Goal: Task Accomplishment & Management: Complete application form

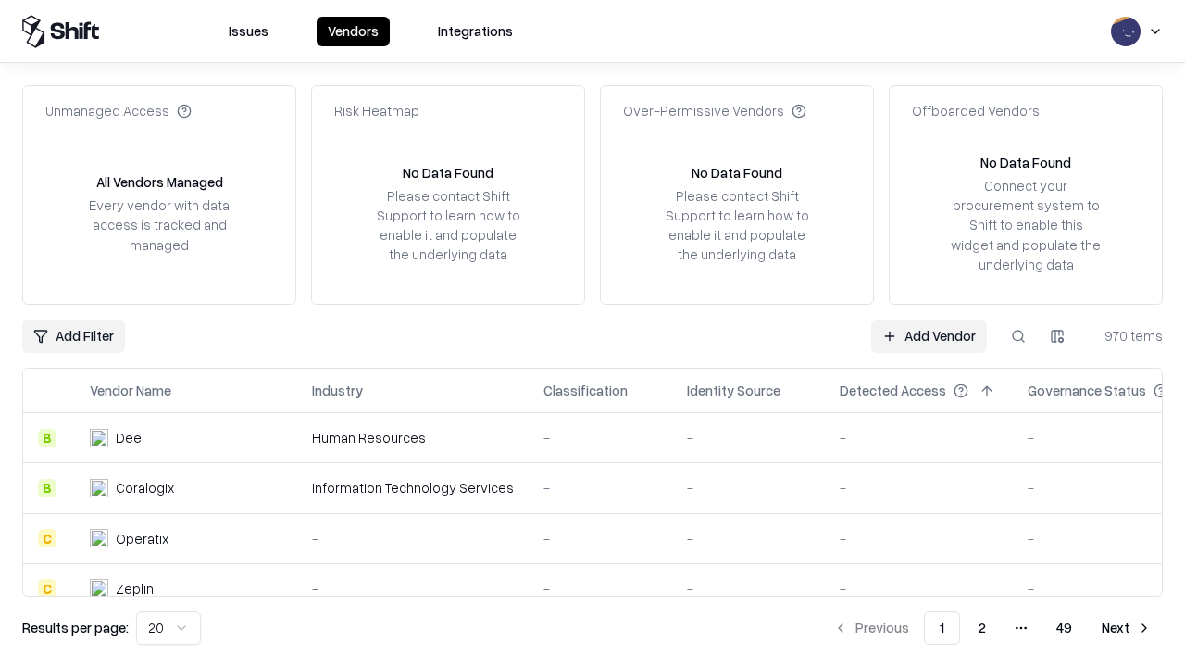
click at [929, 335] on link "Add Vendor" at bounding box center [929, 335] width 116 height 33
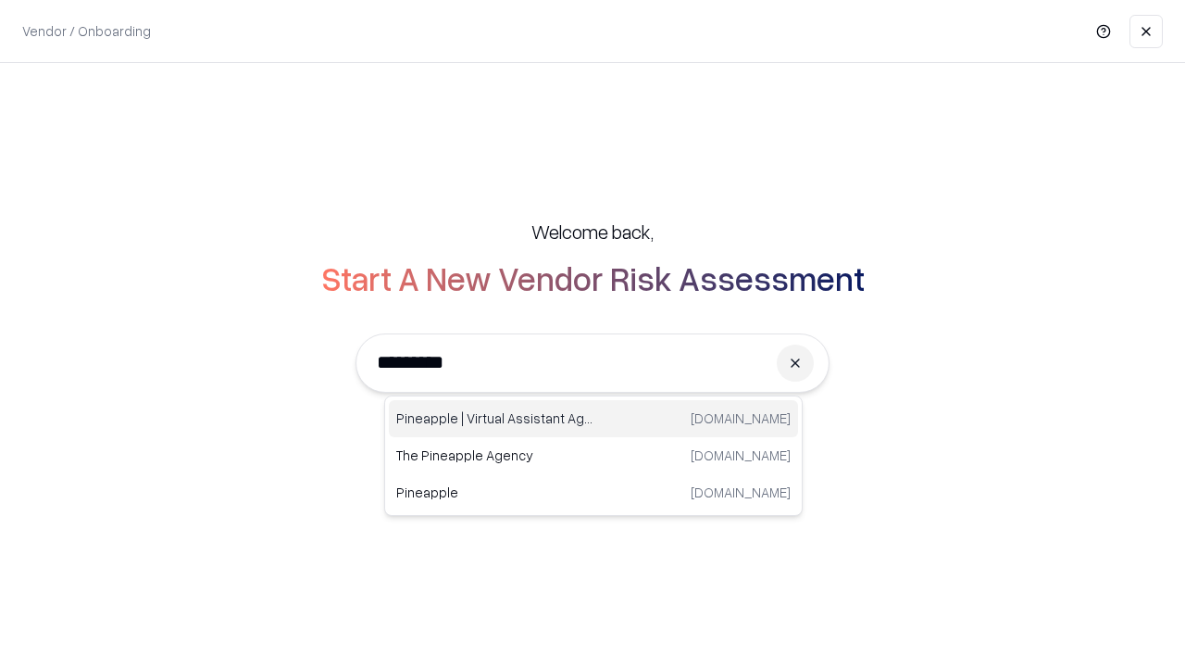
click at [594, 419] on div "Pineapple | Virtual Assistant Agency [DOMAIN_NAME]" at bounding box center [593, 418] width 409 height 37
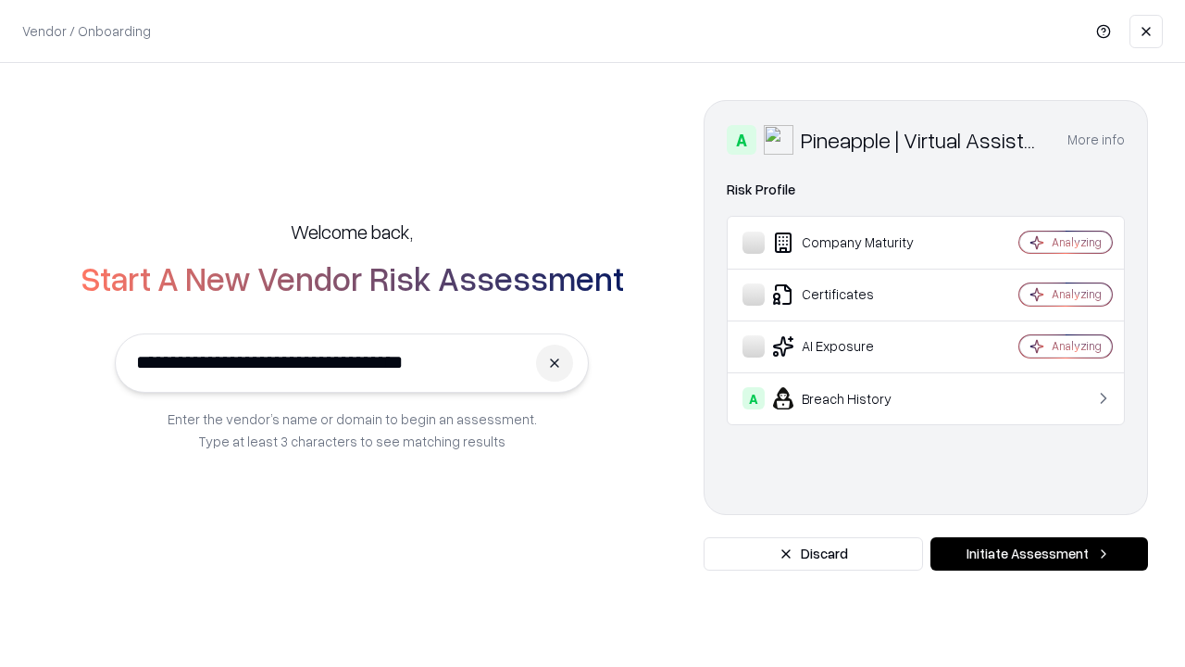
type input "**********"
click at [1039, 554] on button "Initiate Assessment" at bounding box center [1040, 553] width 218 height 33
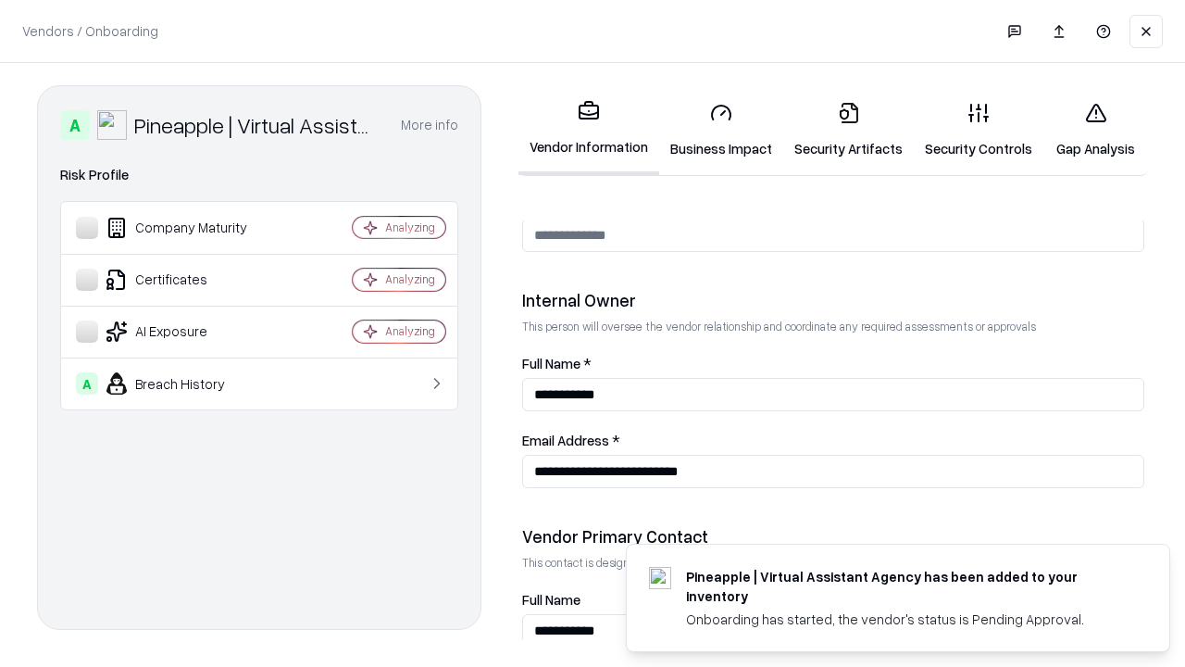
scroll to position [959, 0]
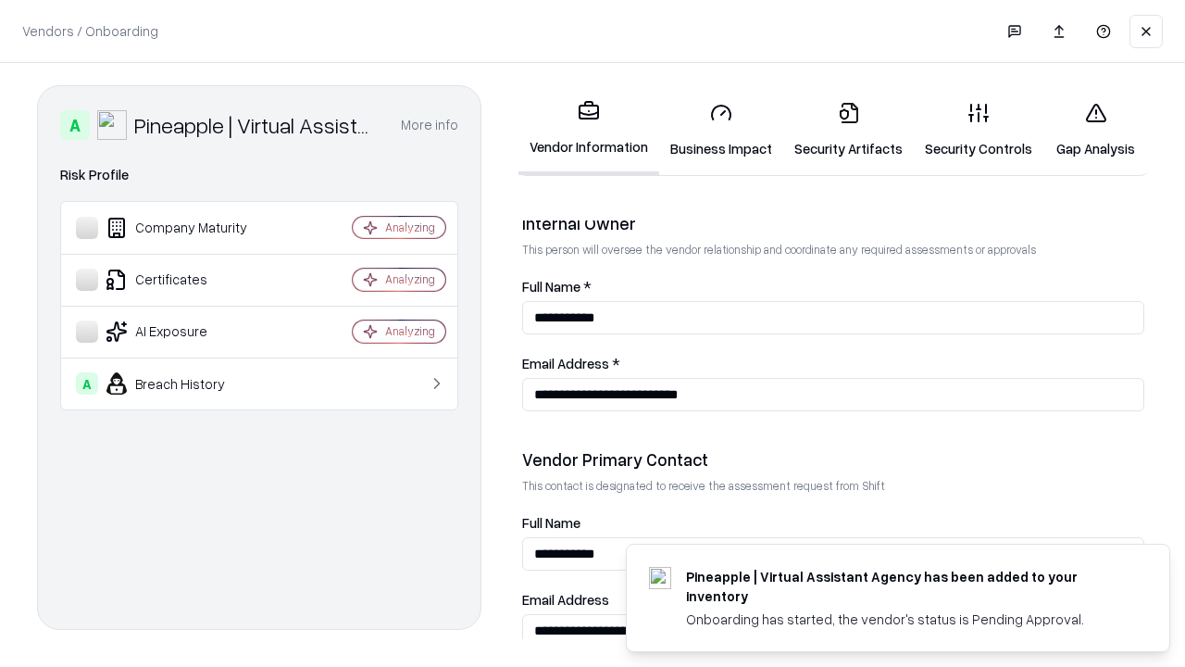
click at [721, 130] on link "Business Impact" at bounding box center [721, 130] width 124 height 86
click at [848, 130] on link "Security Artifacts" at bounding box center [848, 130] width 131 height 86
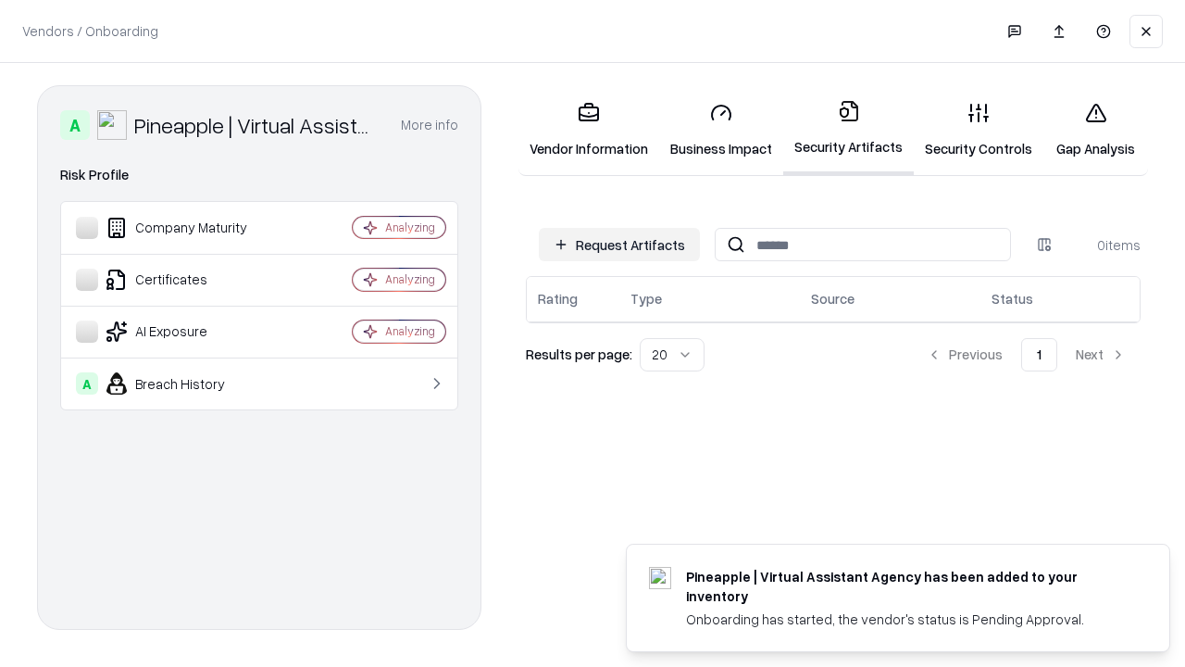
click at [619, 244] on button "Request Artifacts" at bounding box center [619, 244] width 161 height 33
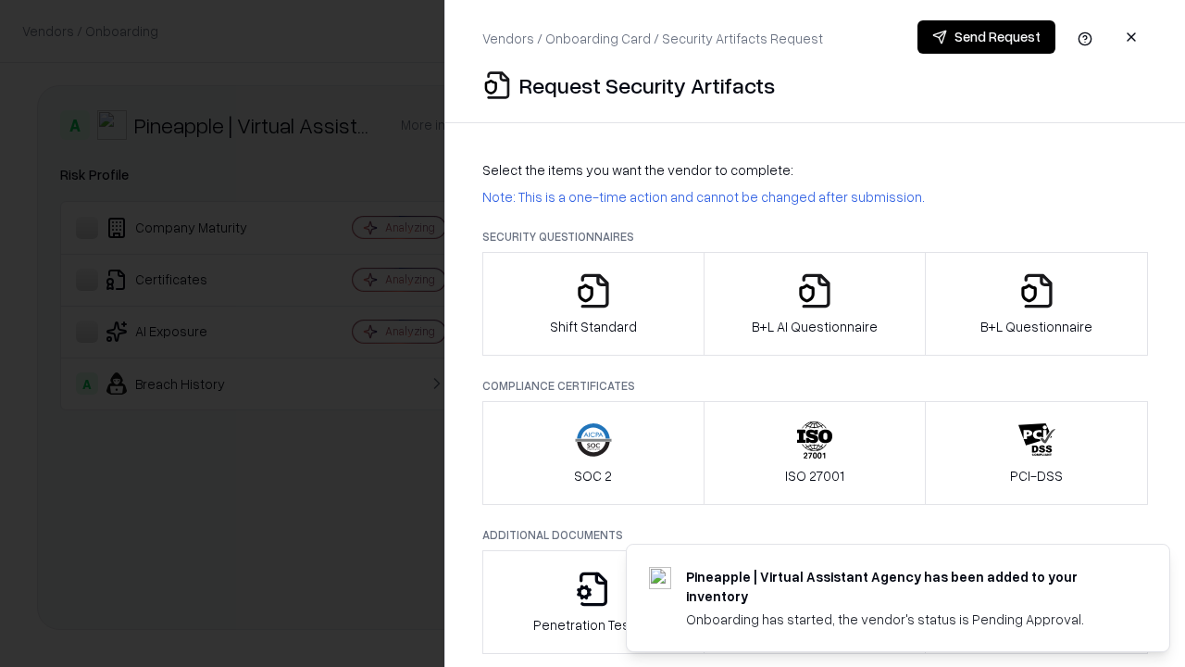
click at [593, 304] on icon "button" at bounding box center [593, 290] width 37 height 37
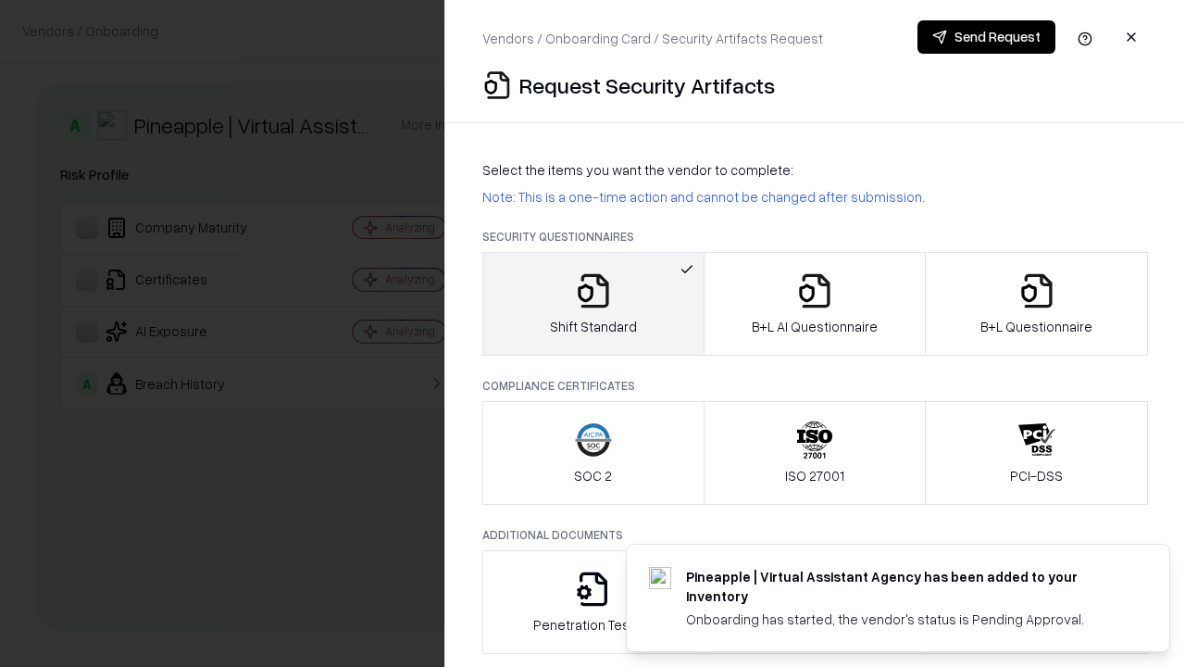
click at [986, 37] on button "Send Request" at bounding box center [987, 36] width 138 height 33
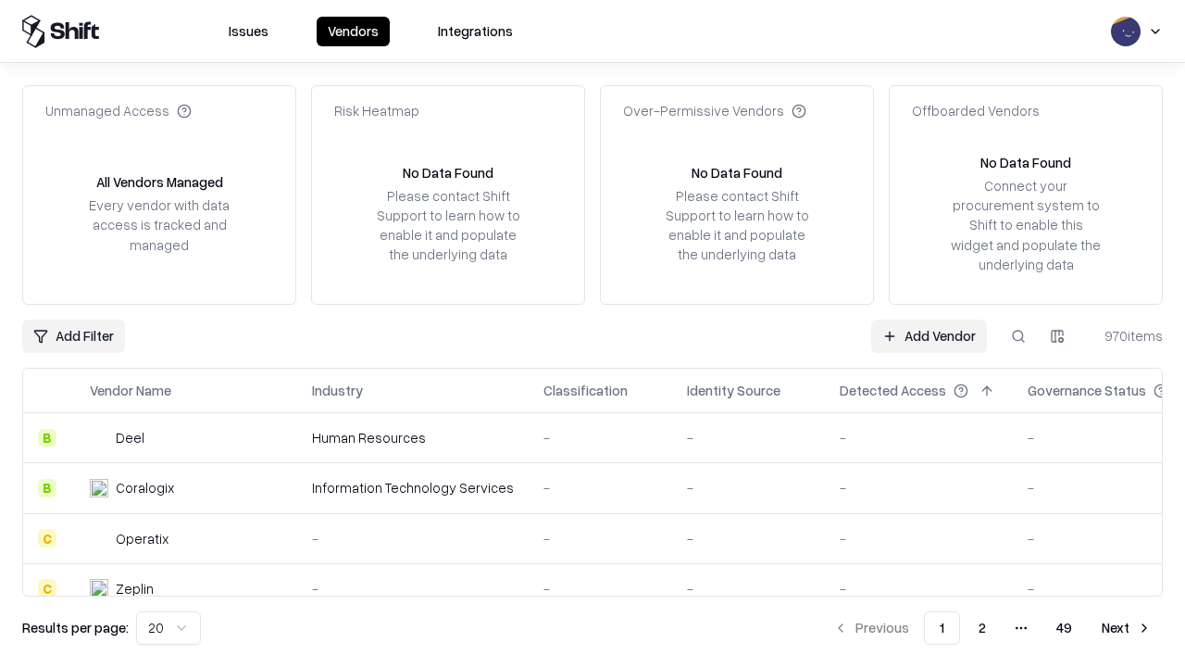
click at [1019, 335] on button at bounding box center [1018, 335] width 33 height 33
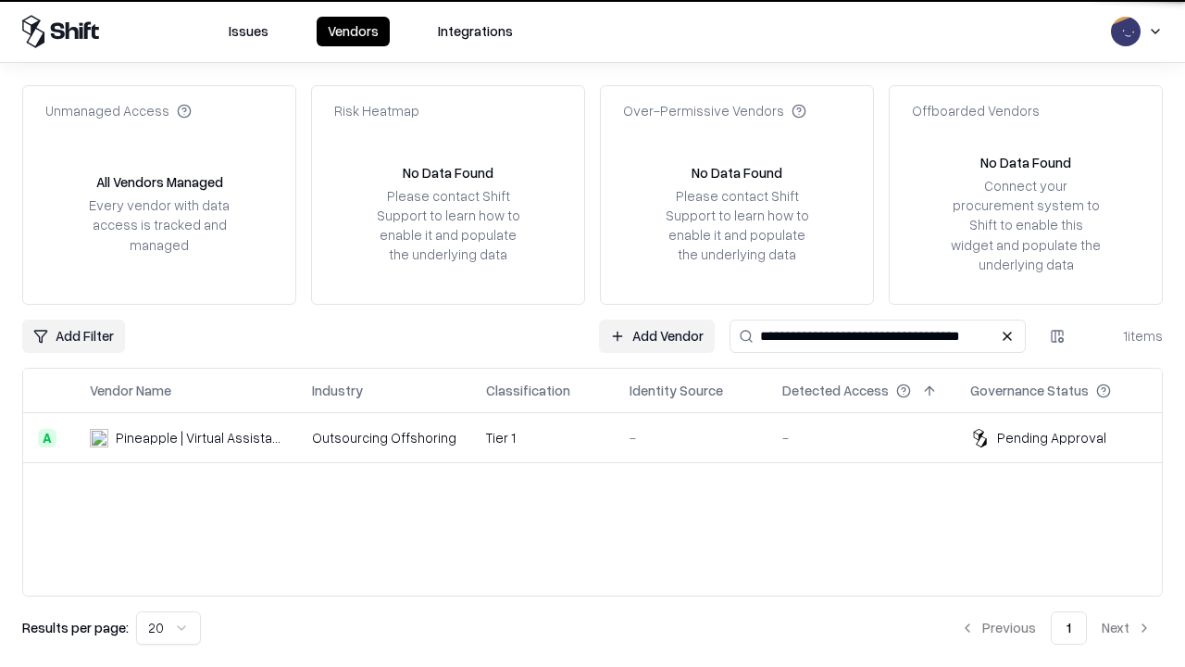
type input "**********"
click at [604, 437] on td "Tier 1" at bounding box center [543, 438] width 144 height 50
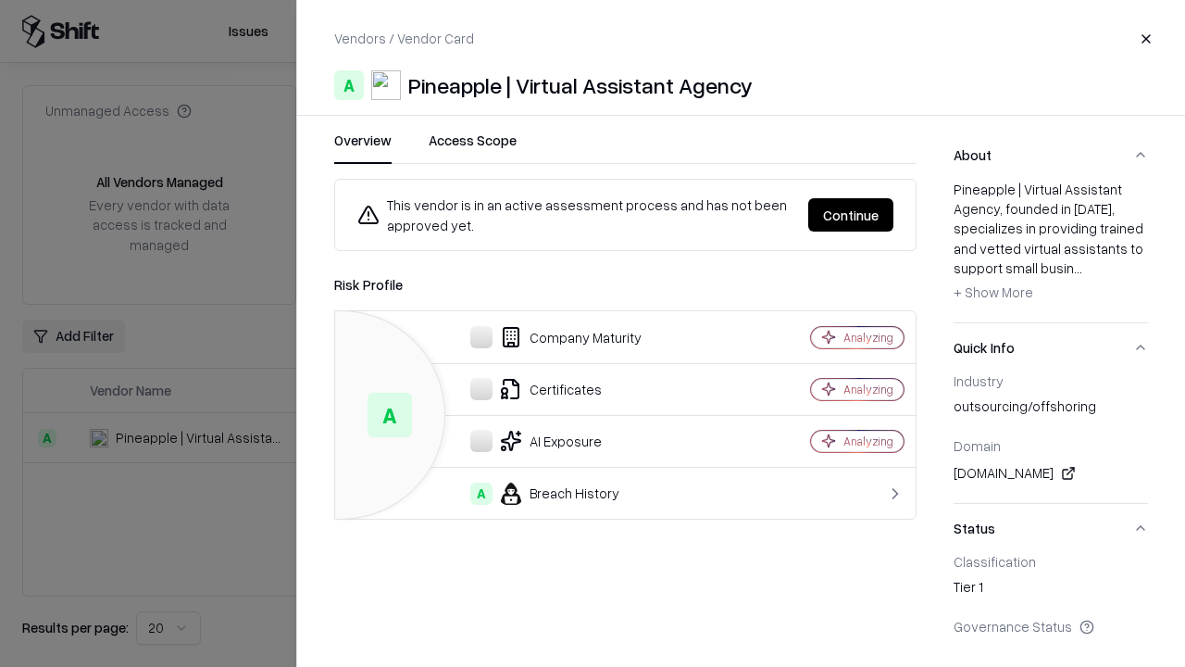
click at [851, 215] on button "Continue" at bounding box center [850, 214] width 85 height 33
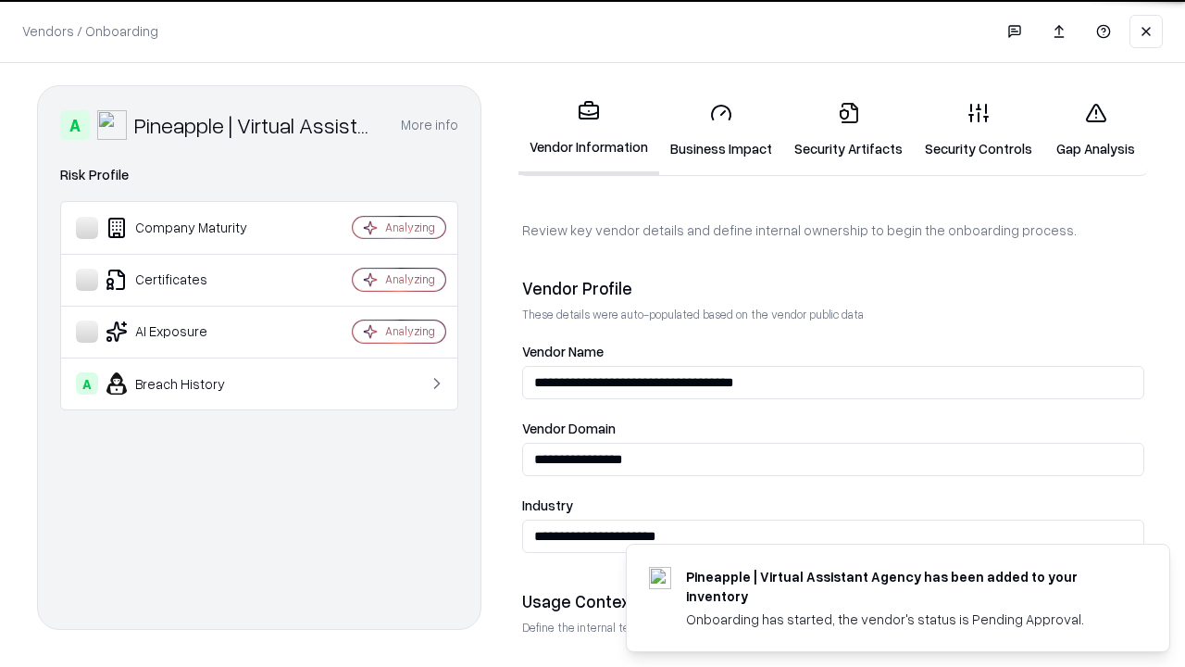
click at [848, 130] on link "Security Artifacts" at bounding box center [848, 130] width 131 height 86
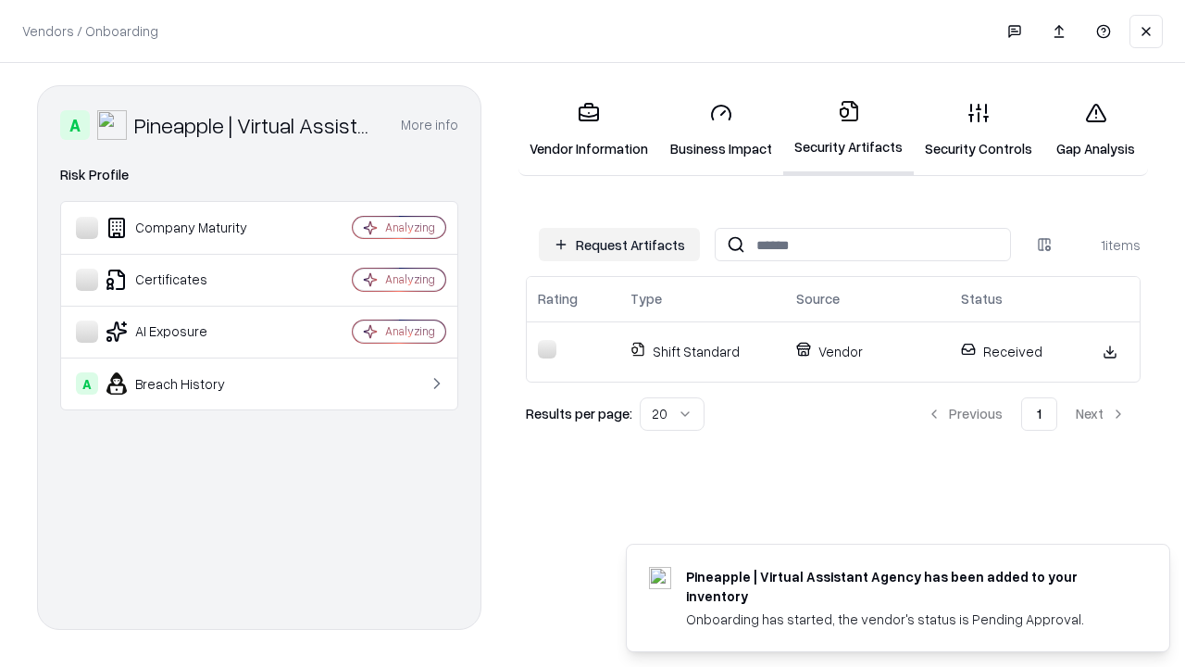
click at [979, 130] on link "Security Controls" at bounding box center [979, 130] width 130 height 86
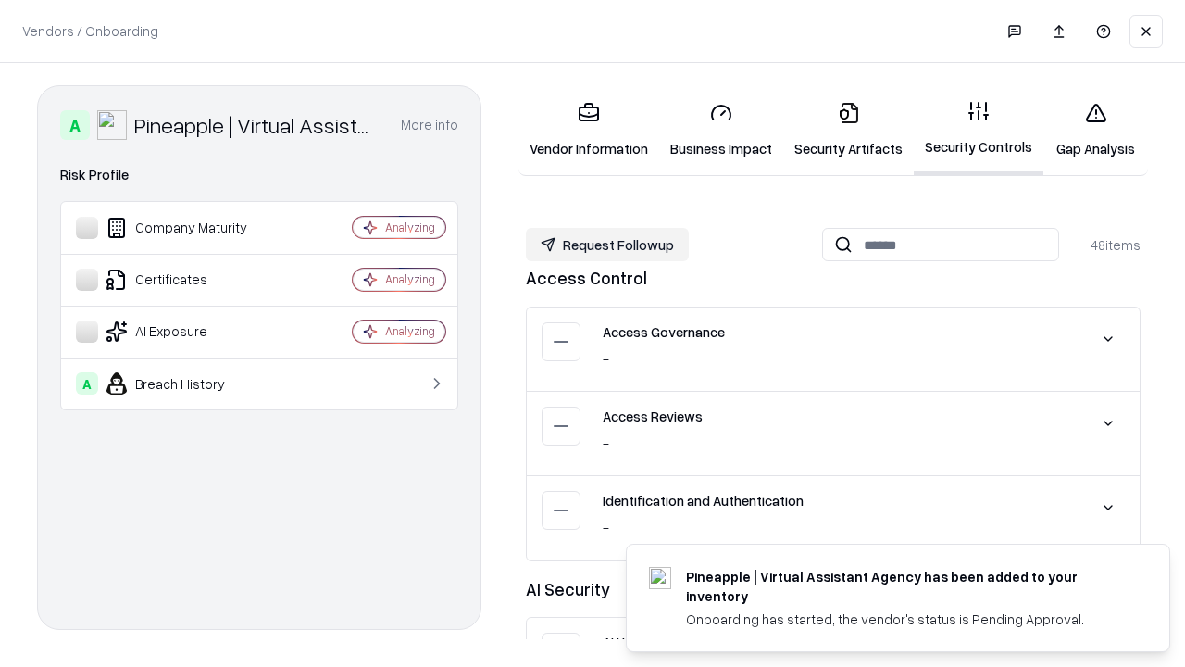
click at [607, 243] on button "Request Followup" at bounding box center [607, 244] width 163 height 33
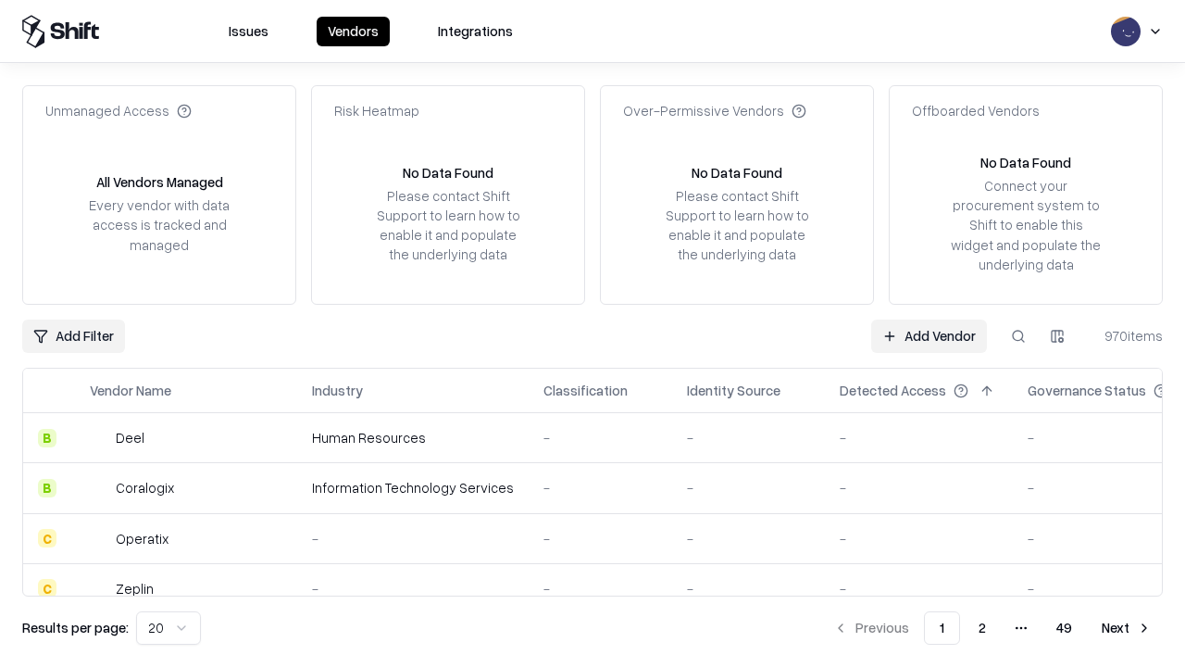
click at [929, 335] on link "Add Vendor" at bounding box center [929, 335] width 116 height 33
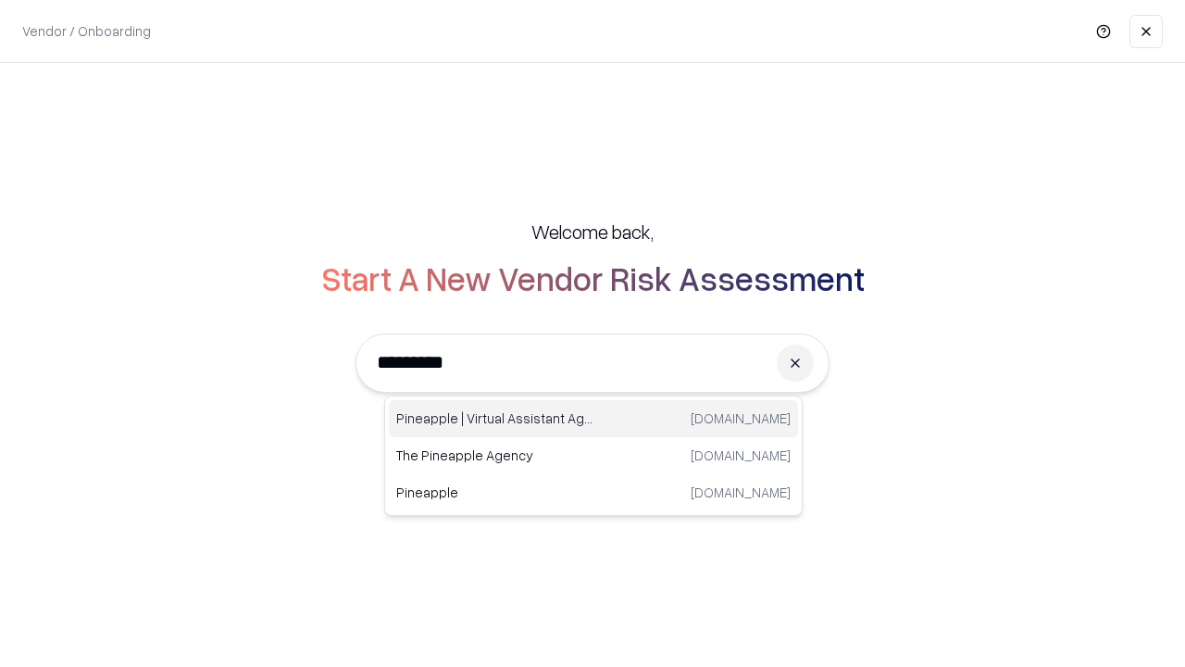
click at [594, 419] on div "Pineapple | Virtual Assistant Agency trypineapple.com" at bounding box center [593, 418] width 409 height 37
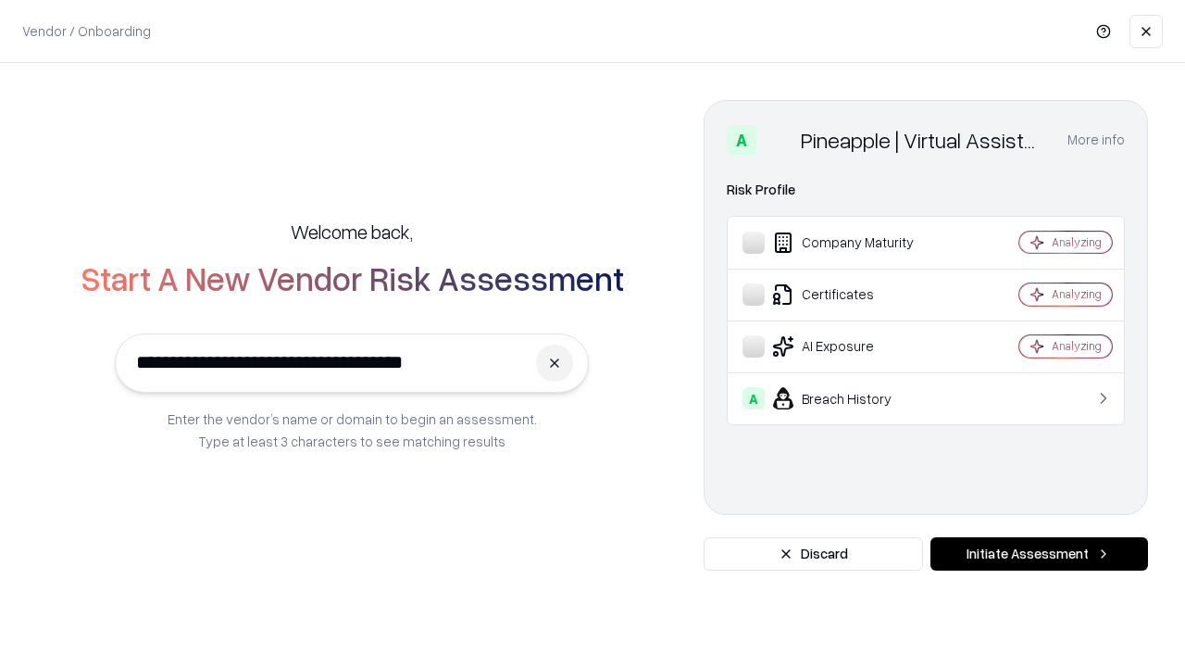
type input "**********"
click at [1039, 554] on button "Initiate Assessment" at bounding box center [1040, 553] width 218 height 33
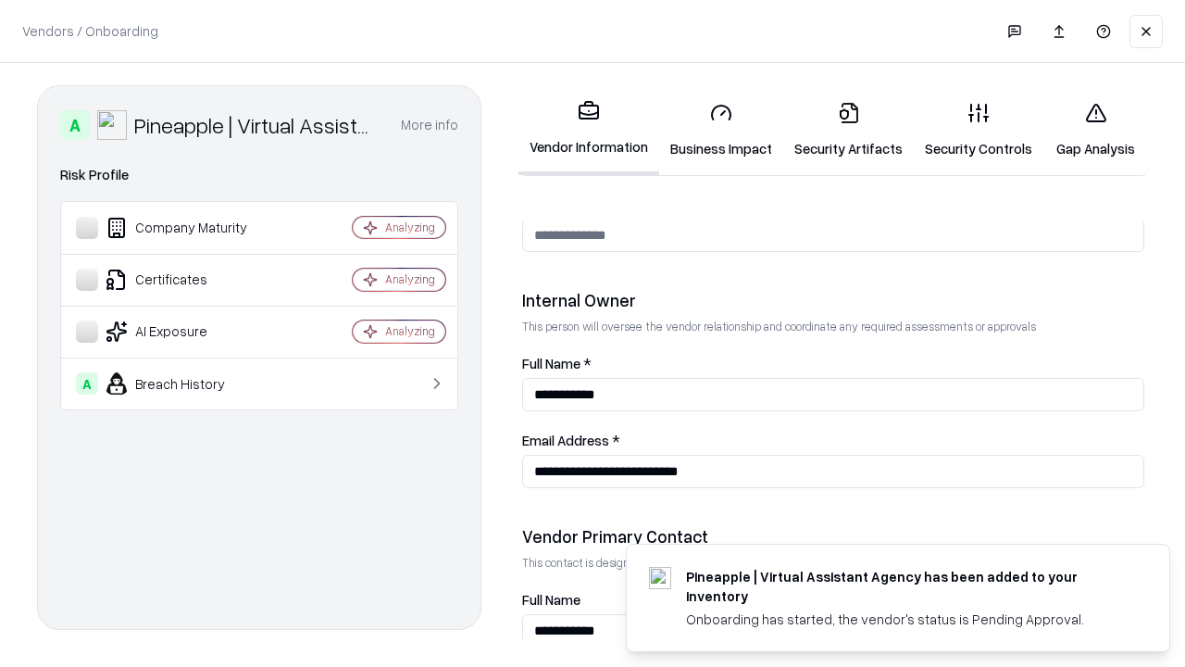
scroll to position [959, 0]
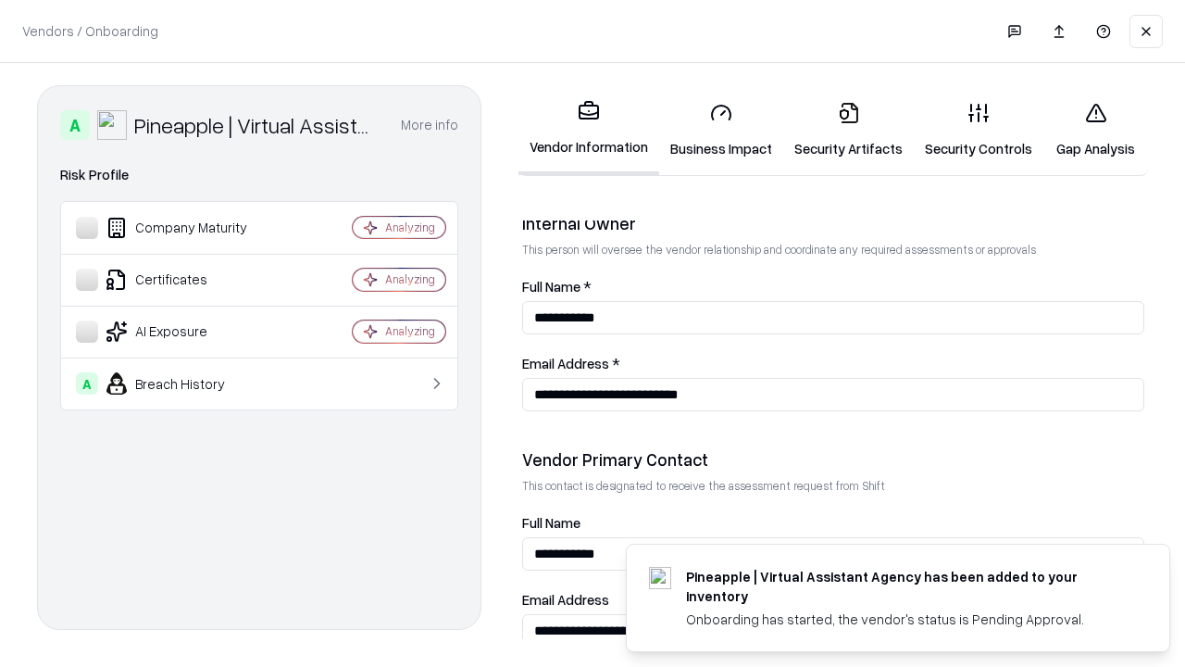
click at [1095, 130] on link "Gap Analysis" at bounding box center [1096, 130] width 105 height 86
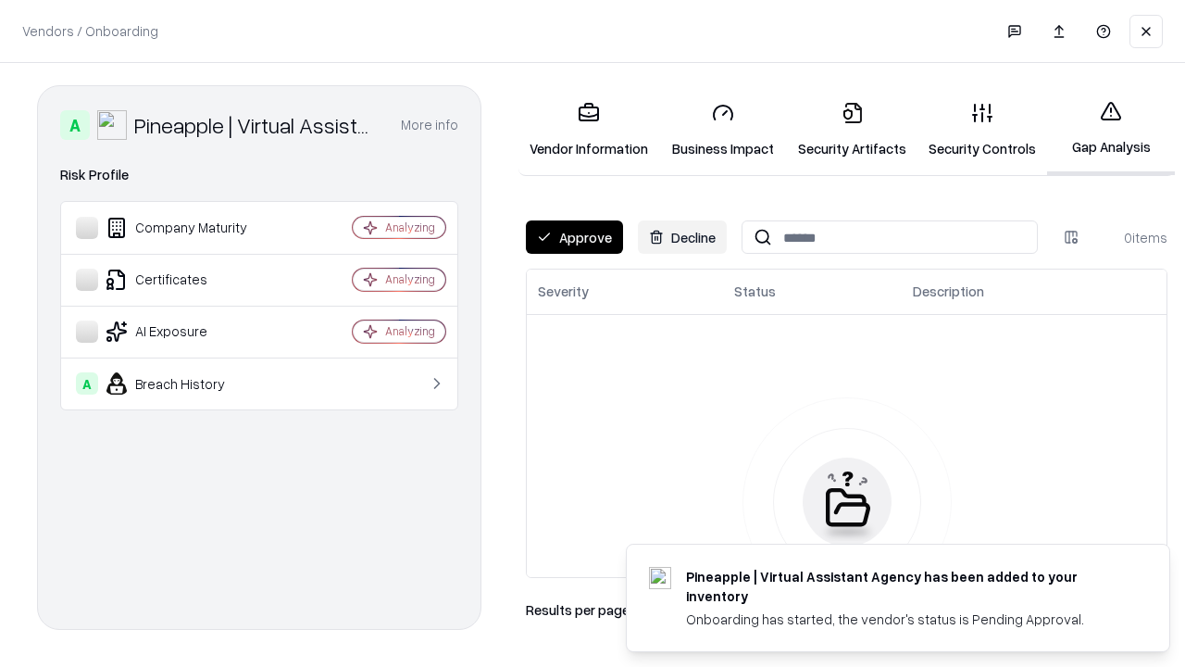
click at [574, 237] on button "Approve" at bounding box center [574, 236] width 97 height 33
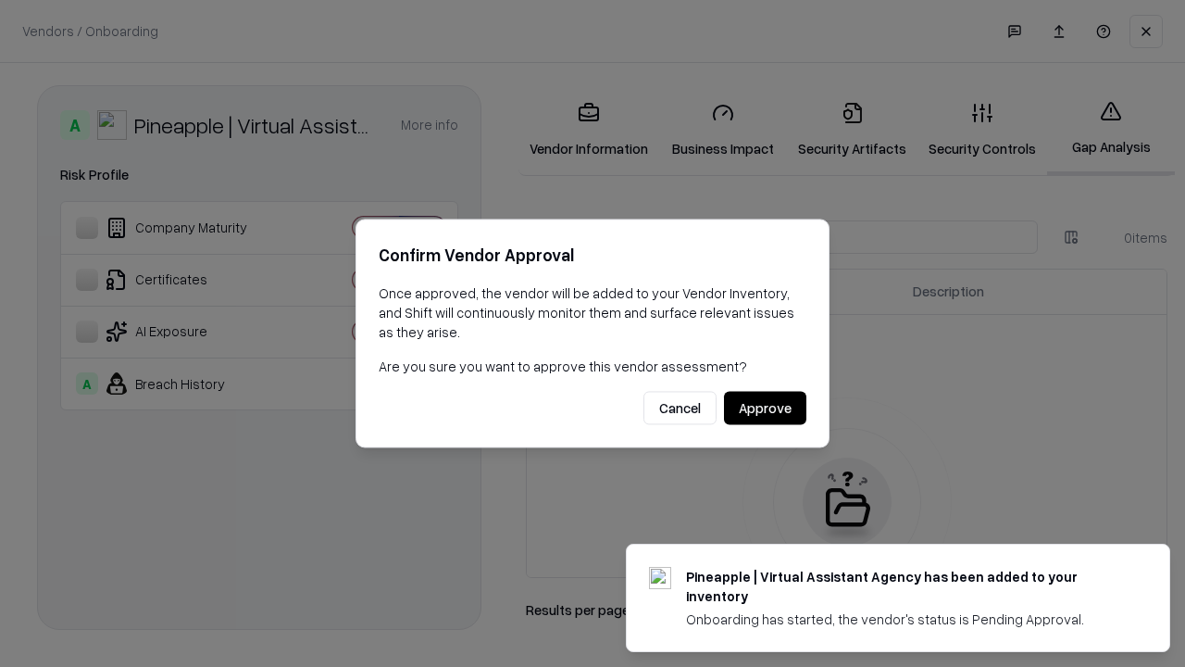
click at [765, 407] on button "Approve" at bounding box center [765, 408] width 82 height 33
